Goal: Task Accomplishment & Management: Use online tool/utility

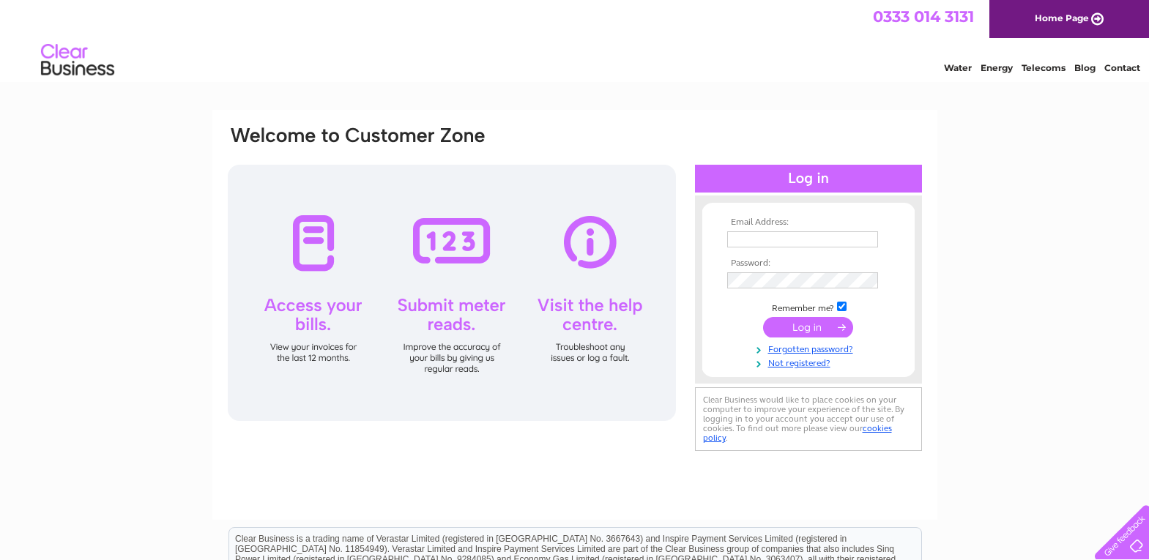
click at [754, 236] on input "text" at bounding box center [802, 239] width 151 height 16
type input "george29riley@gmail.com"
click at [763, 319] on input "submit" at bounding box center [808, 329] width 90 height 21
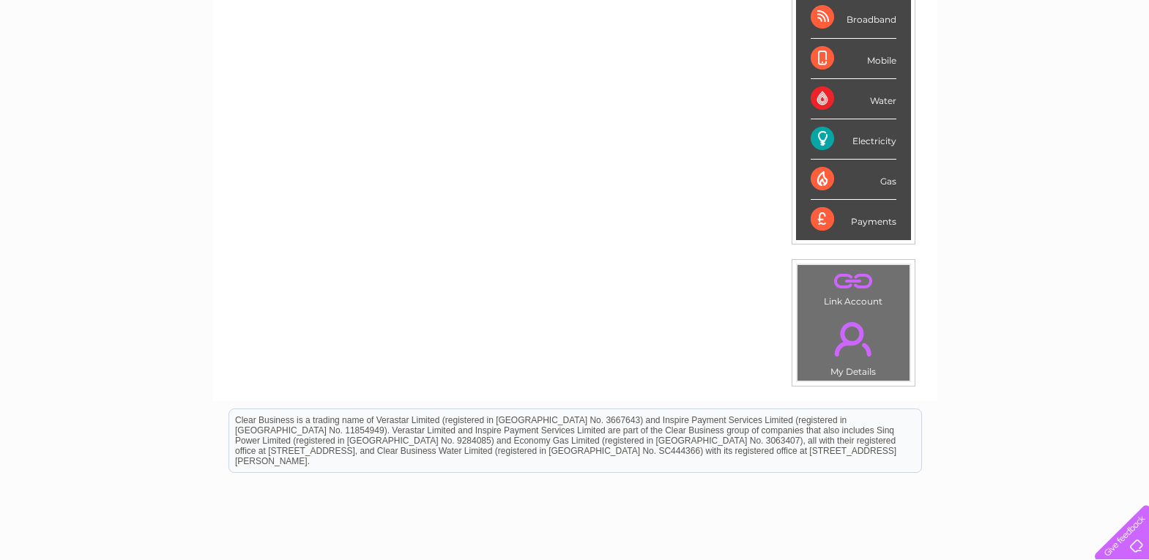
scroll to position [293, 0]
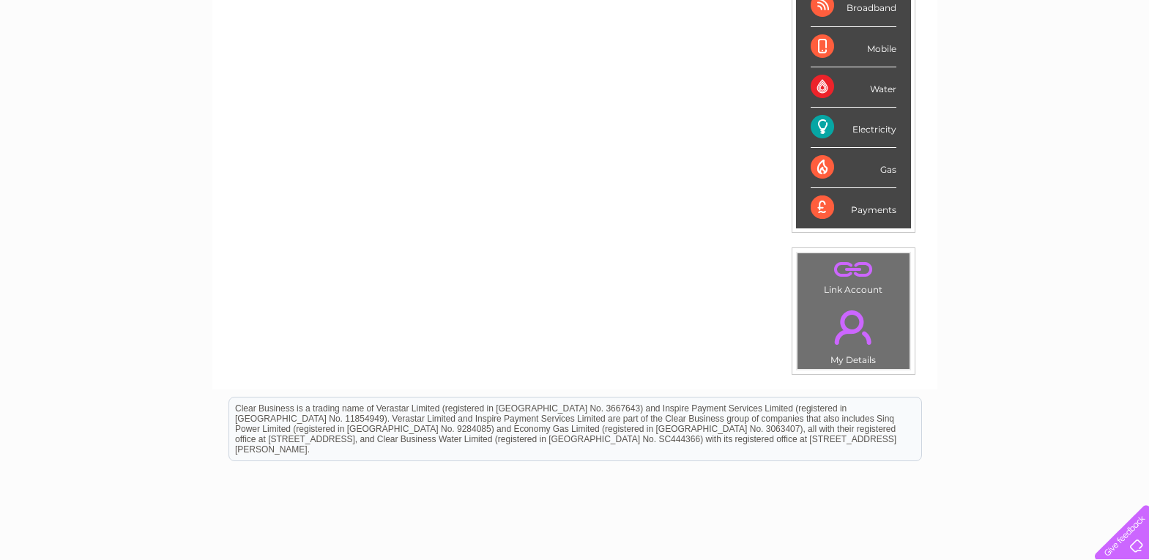
click at [846, 119] on div "Electricity" at bounding box center [854, 128] width 86 height 40
click at [821, 122] on div "Electricity" at bounding box center [854, 128] width 86 height 40
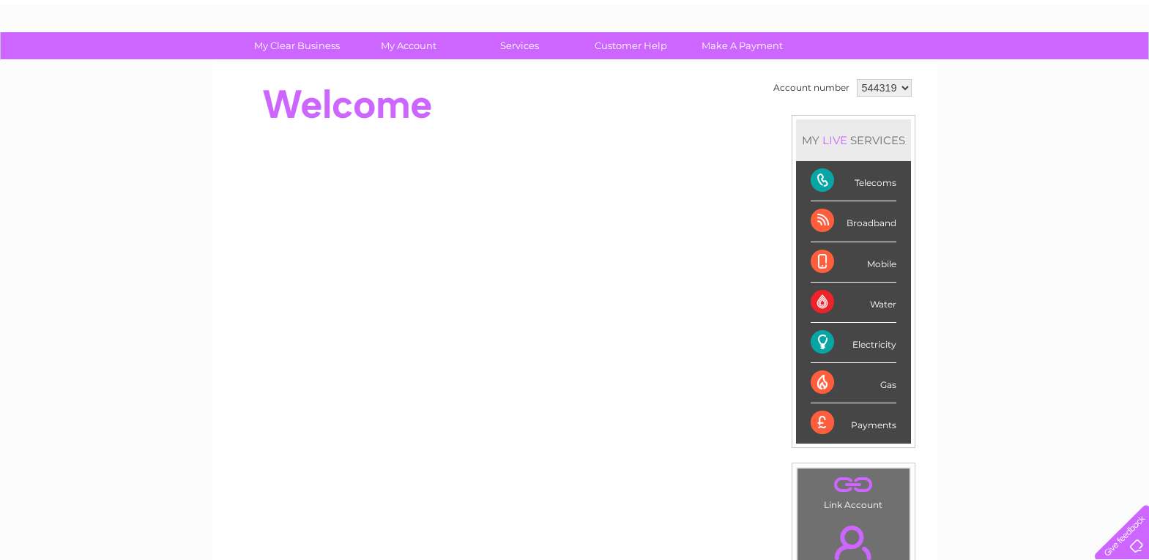
scroll to position [0, 0]
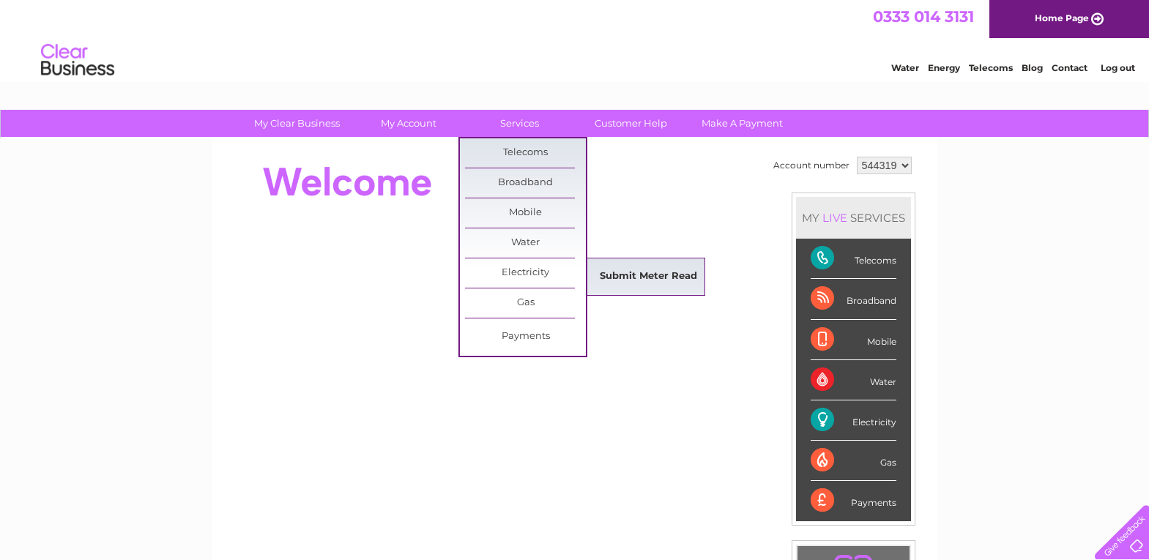
click at [631, 270] on link "Submit Meter Read" at bounding box center [648, 276] width 121 height 29
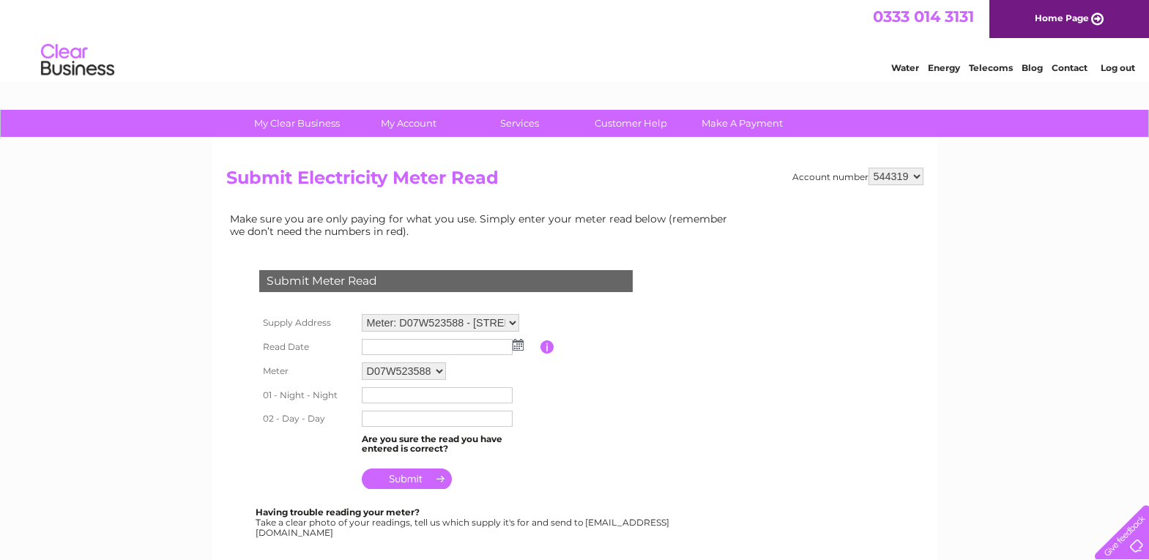
click at [516, 342] on img at bounding box center [518, 345] width 11 height 12
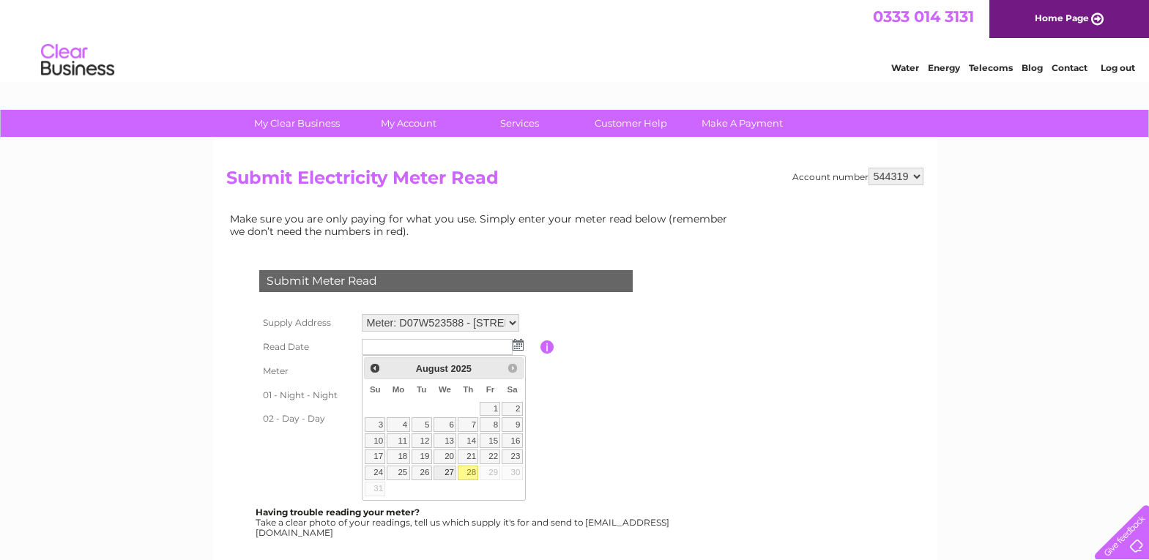
click at [445, 473] on link "27" at bounding box center [445, 473] width 23 height 15
type input "2025/08/27"
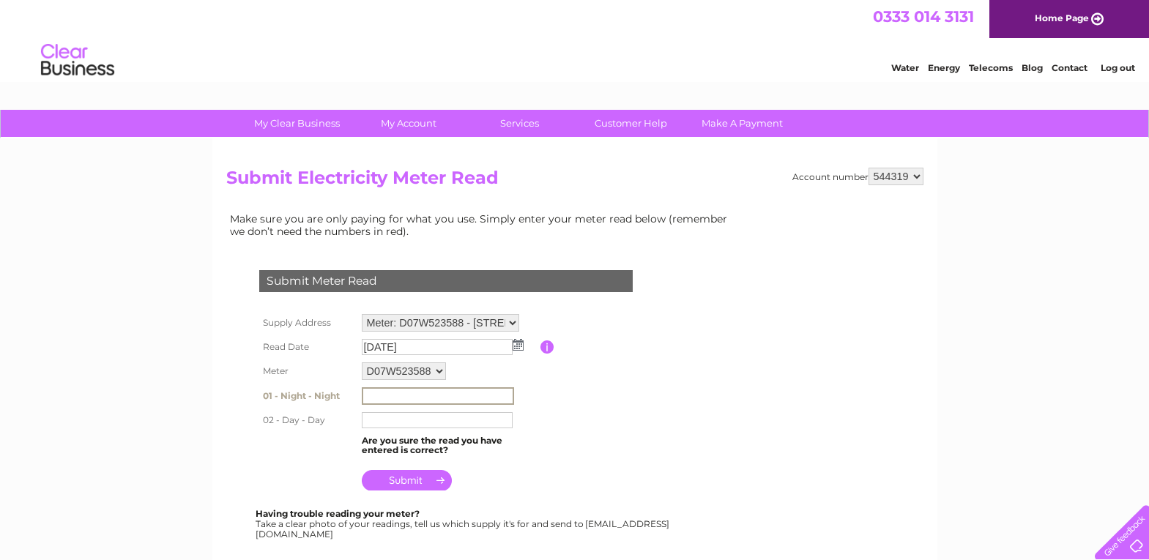
click at [380, 393] on input "text" at bounding box center [438, 396] width 152 height 18
type input "336095"
click at [382, 421] on input "text" at bounding box center [438, 420] width 152 height 18
type input "181120"
click at [412, 478] on input "submit" at bounding box center [407, 479] width 90 height 21
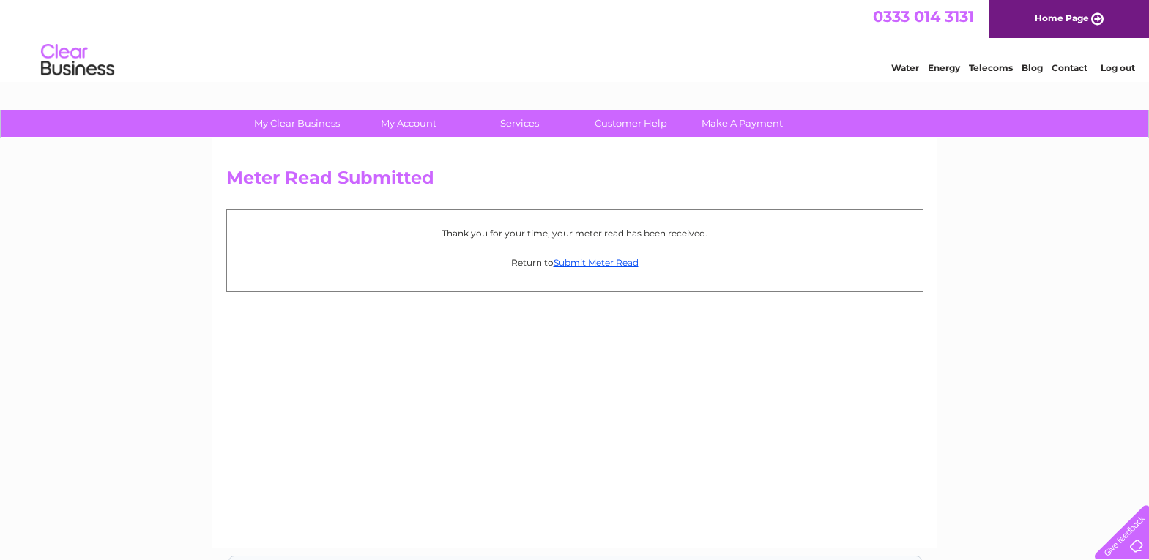
click at [1119, 65] on link "Log out" at bounding box center [1118, 67] width 34 height 11
